Goal: Navigation & Orientation: Find specific page/section

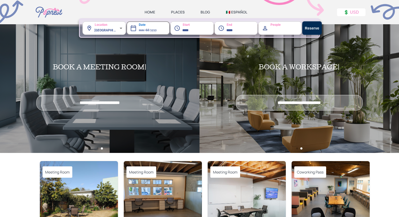
click at [151, 14] on link "HOME" at bounding box center [150, 12] width 11 height 5
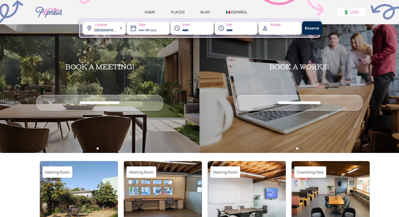
click at [184, 11] on div "HOME PLACES BLOG 🇲🇽 ESPAÑOL" at bounding box center [200, 12] width 110 height 5
click at [178, 11] on link "PLACES" at bounding box center [178, 12] width 14 height 5
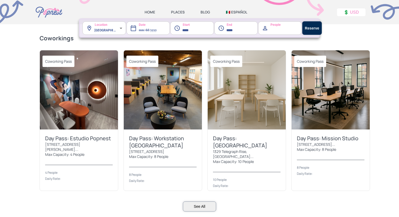
click at [202, 12] on link "BLOG" at bounding box center [204, 12] width 9 height 5
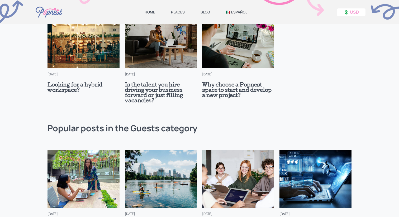
scroll to position [365, 0]
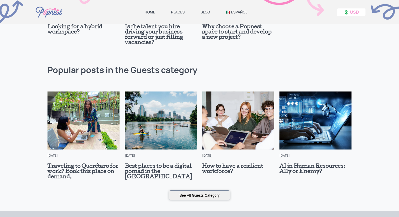
click at [49, 12] on img at bounding box center [48, 12] width 29 height 24
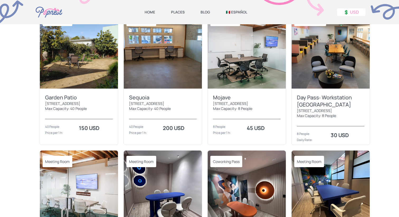
scroll to position [213, 0]
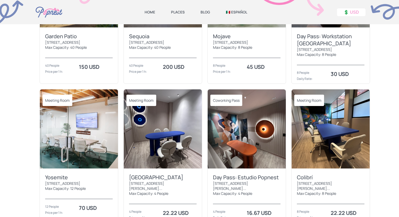
click at [253, 151] on img at bounding box center [247, 128] width 78 height 79
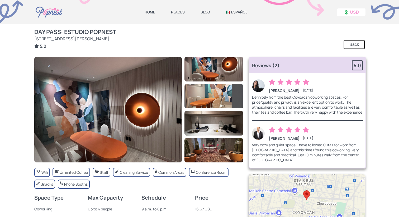
click at [150, 13] on link "HOME" at bounding box center [150, 12] width 11 height 5
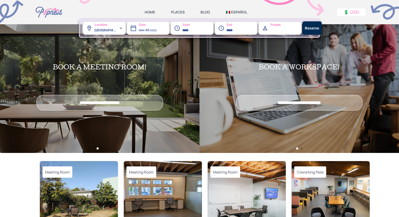
click at [178, 15] on div "HOME PLACES BLOG 🇲🇽 ESPAÑOL 💲 USD" at bounding box center [200, 12] width 400 height 24
click at [176, 13] on link "PLACES" at bounding box center [178, 12] width 14 height 5
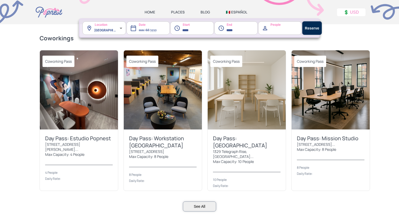
click at [172, 147] on div "Day Pass: Workstation [GEOGRAPHIC_DATA]" at bounding box center [163, 142] width 68 height 14
